Goal: Find specific page/section: Find specific page/section

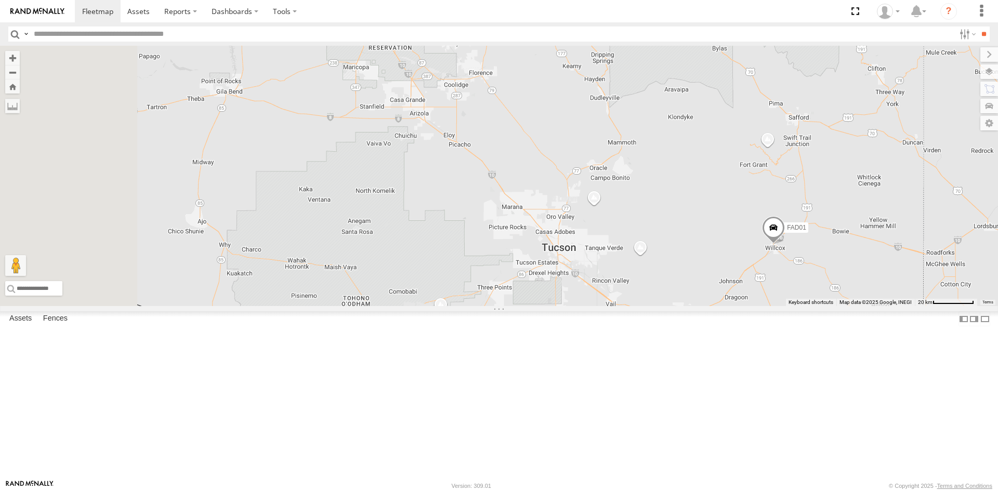
drag, startPoint x: 452, startPoint y: 307, endPoint x: 770, endPoint y: 444, distance: 345.4
click at [770, 306] on div "FAD01 13 715142" at bounding box center [499, 176] width 998 height 261
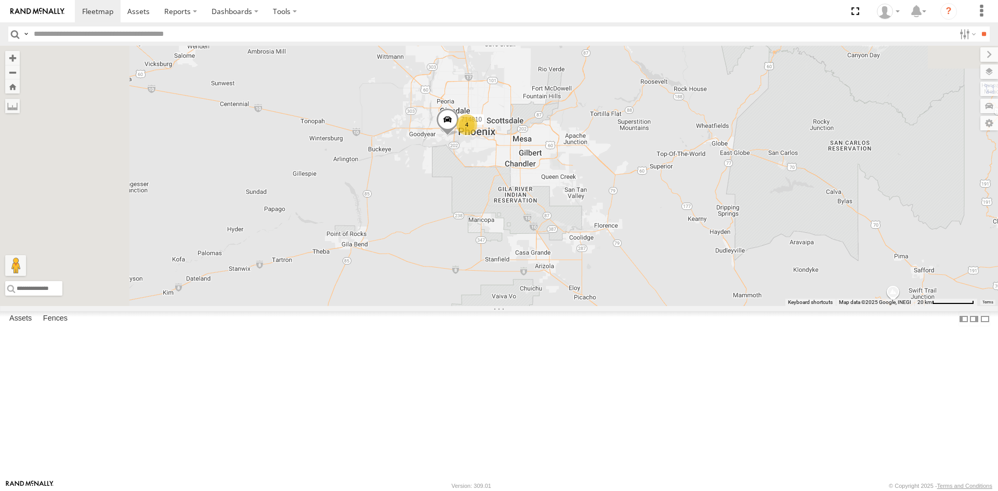
drag, startPoint x: 606, startPoint y: 267, endPoint x: 634, endPoint y: 423, distance: 158.6
click at [634, 306] on div "FAD01 13 715142 714810 4" at bounding box center [499, 176] width 998 height 261
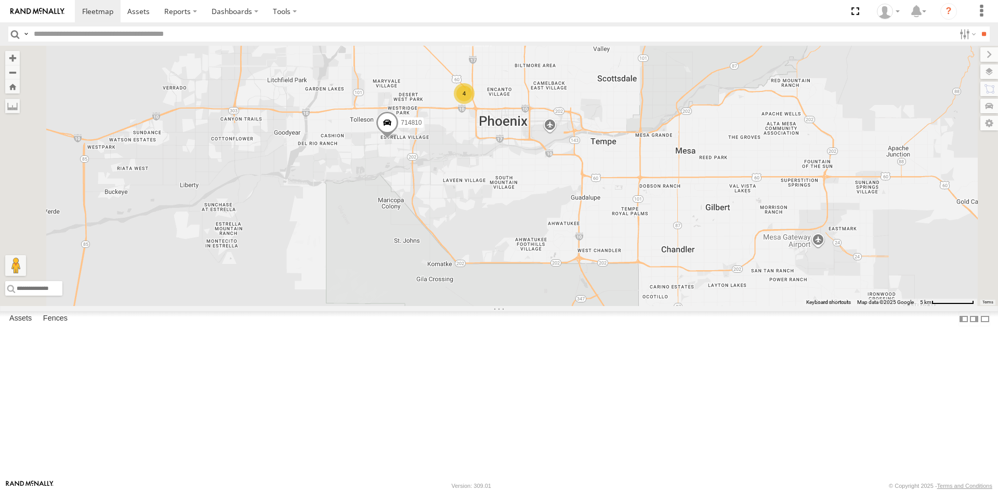
drag, startPoint x: 565, startPoint y: 189, endPoint x: 582, endPoint y: 299, distance: 111.1
click at [583, 298] on div "FAD01 715142 714810 4" at bounding box center [499, 176] width 998 height 261
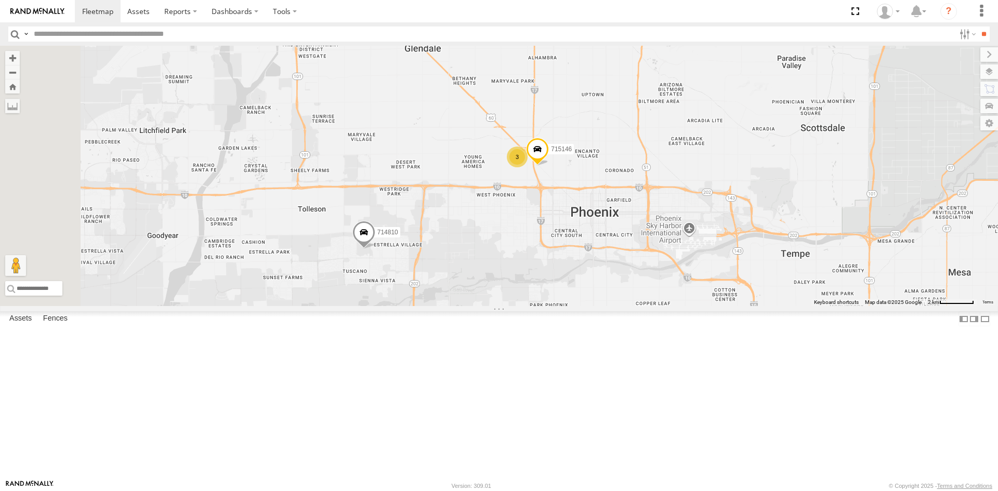
drag, startPoint x: 578, startPoint y: 216, endPoint x: 605, endPoint y: 340, distance: 126.8
click at [600, 306] on div "FAD01 715142 714810 715146 3" at bounding box center [499, 176] width 998 height 261
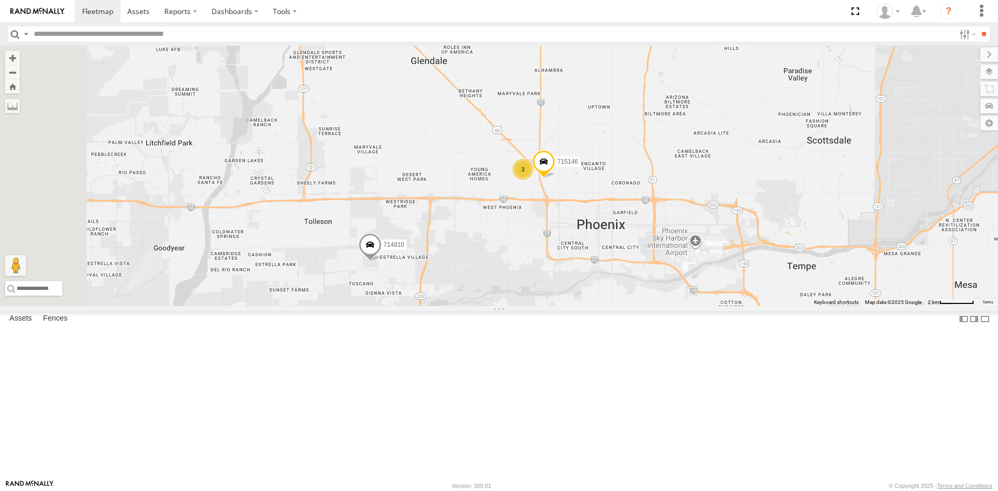
click at [533, 180] on div "3" at bounding box center [523, 169] width 21 height 21
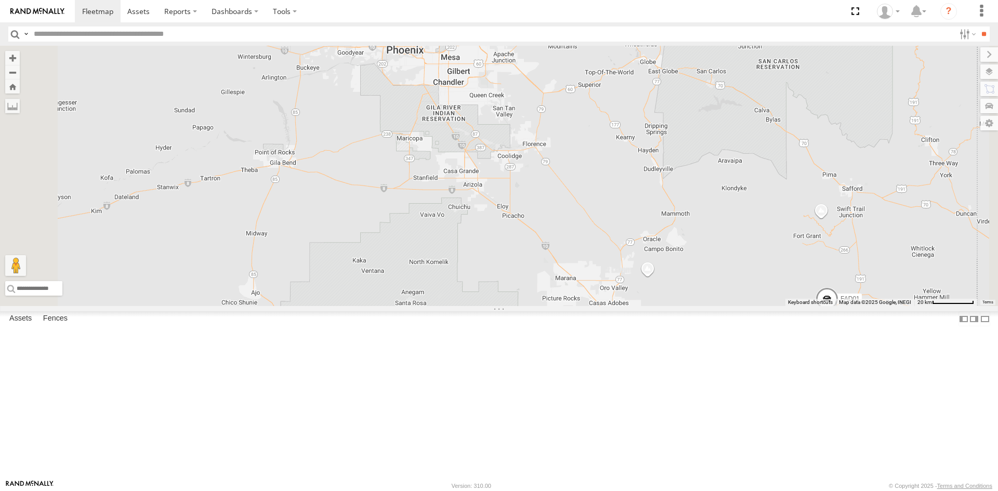
drag, startPoint x: 540, startPoint y: 156, endPoint x: 698, endPoint y: 349, distance: 249.4
click at [695, 306] on div "715141 FAD01 13" at bounding box center [499, 176] width 998 height 261
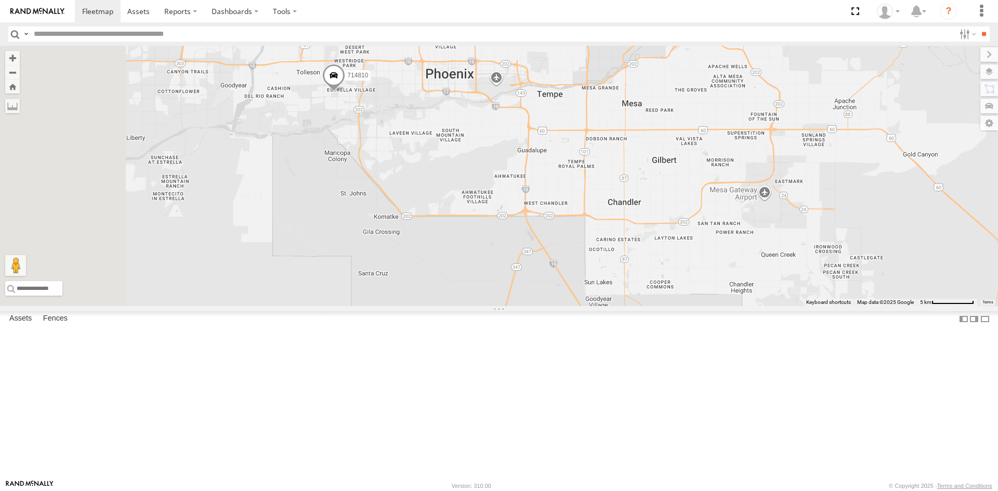
drag, startPoint x: 525, startPoint y: 138, endPoint x: 717, endPoint y: 407, distance: 329.8
click at [717, 306] on div "715141 FAD01 714810" at bounding box center [499, 176] width 998 height 261
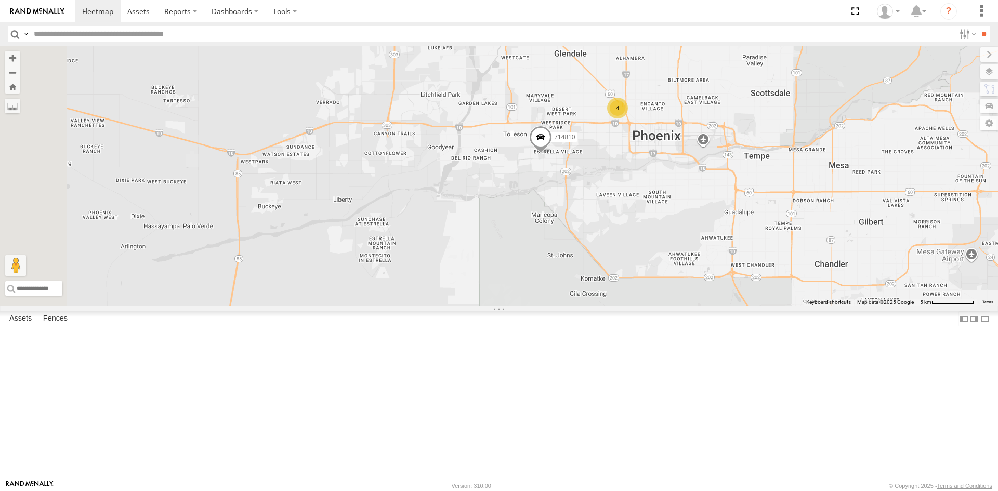
drag, startPoint x: 538, startPoint y: 250, endPoint x: 715, endPoint y: 282, distance: 180.2
click at [709, 277] on div "715141 FAD01 714810 4" at bounding box center [499, 176] width 998 height 261
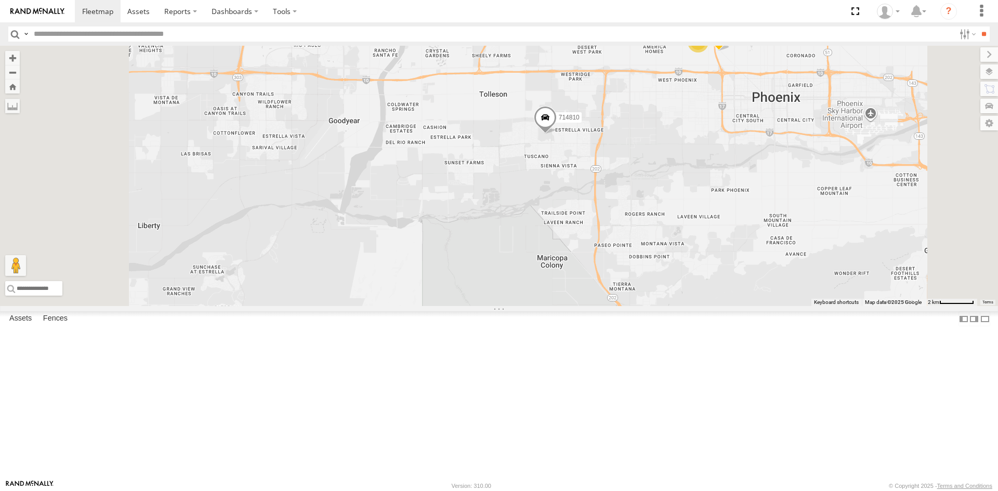
click at [709, 53] on div "3" at bounding box center [698, 42] width 21 height 21
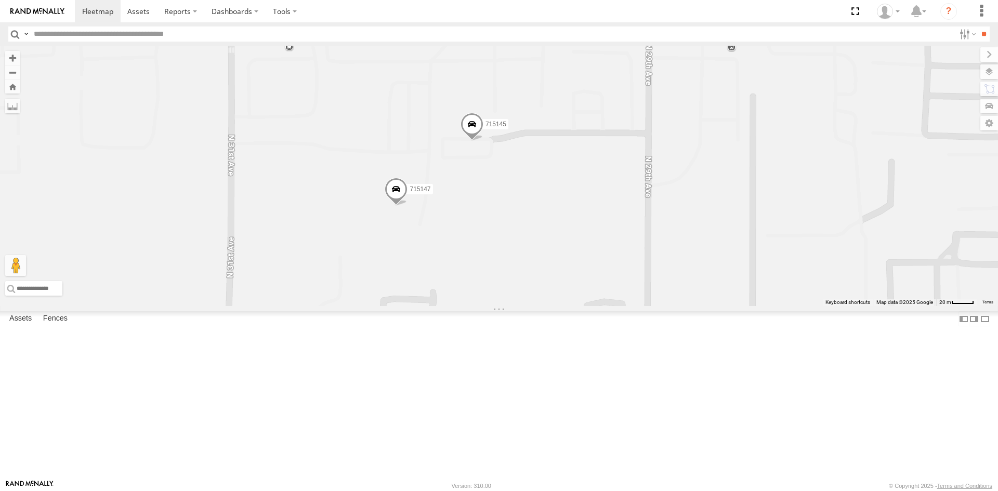
drag, startPoint x: 592, startPoint y: 302, endPoint x: 765, endPoint y: 249, distance: 181.1
click at [765, 249] on div "715141 FAD01 714810 715146 715147 714808 715145" at bounding box center [499, 176] width 998 height 261
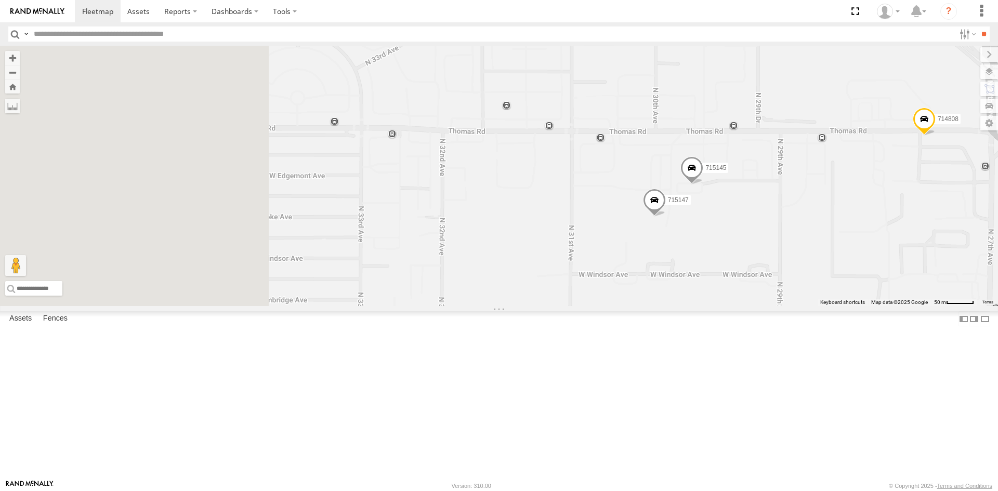
drag, startPoint x: 525, startPoint y: 380, endPoint x: 708, endPoint y: 370, distance: 183.8
click at [707, 306] on div "715141 FAD01 714810 715146 715147 714808 715145" at bounding box center [499, 176] width 998 height 261
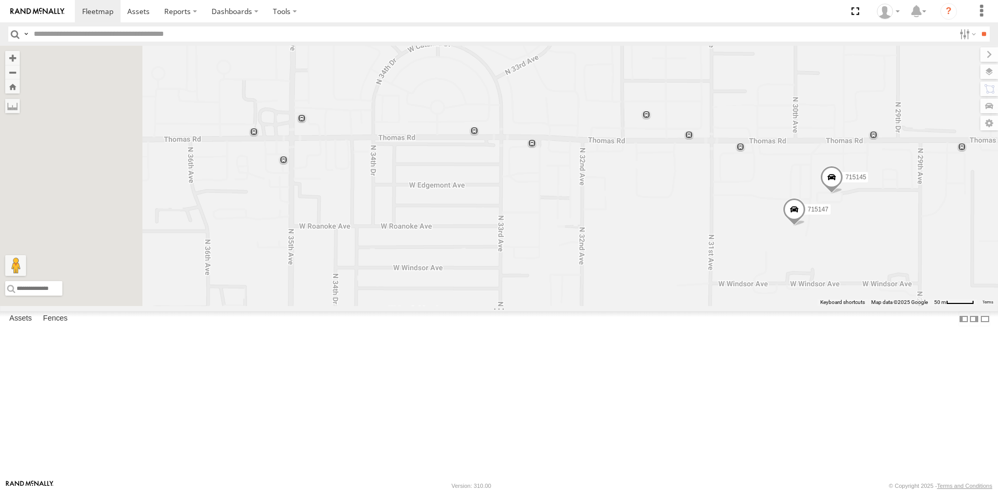
drag, startPoint x: 584, startPoint y: 349, endPoint x: 710, endPoint y: 361, distance: 126.9
click at [708, 306] on div "715141 FAD01 714810 715146 715147 714808 715145" at bounding box center [499, 176] width 998 height 261
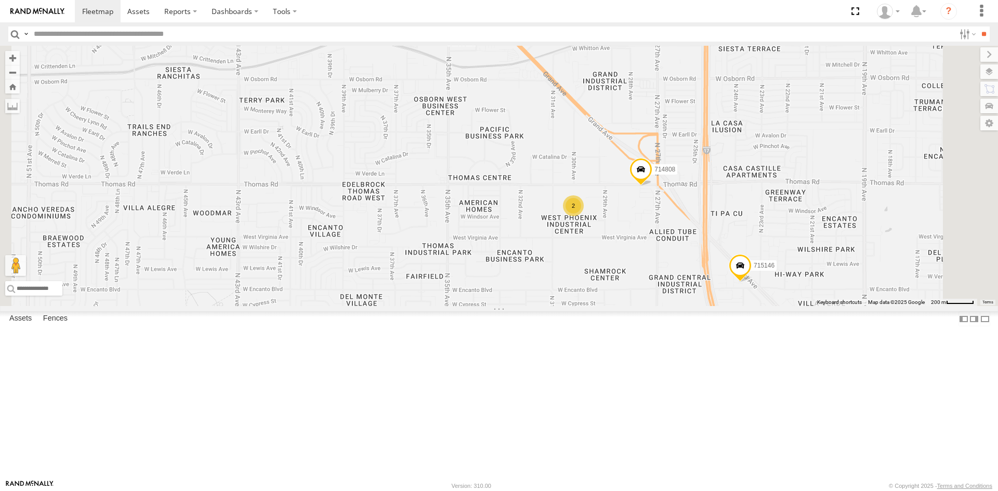
drag, startPoint x: 720, startPoint y: 377, endPoint x: 602, endPoint y: 310, distance: 136.0
click at [602, 306] on div "715141 FAD01 714810 715146 714808 2" at bounding box center [499, 176] width 998 height 261
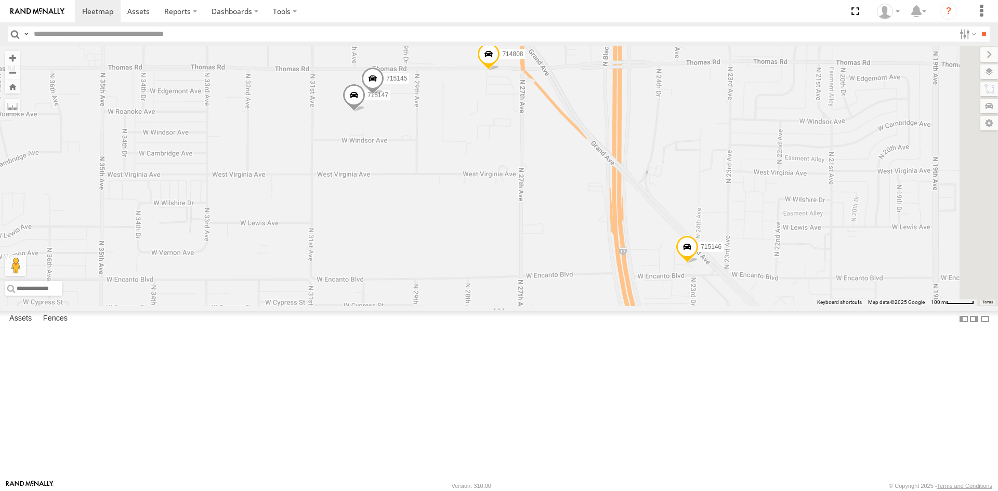
drag, startPoint x: 770, startPoint y: 347, endPoint x: 661, endPoint y: 378, distance: 113.1
click at [661, 306] on div "715141 FAD01 714810 715146 714808 715147 715145" at bounding box center [499, 176] width 998 height 261
